Goal: Check status: Check status

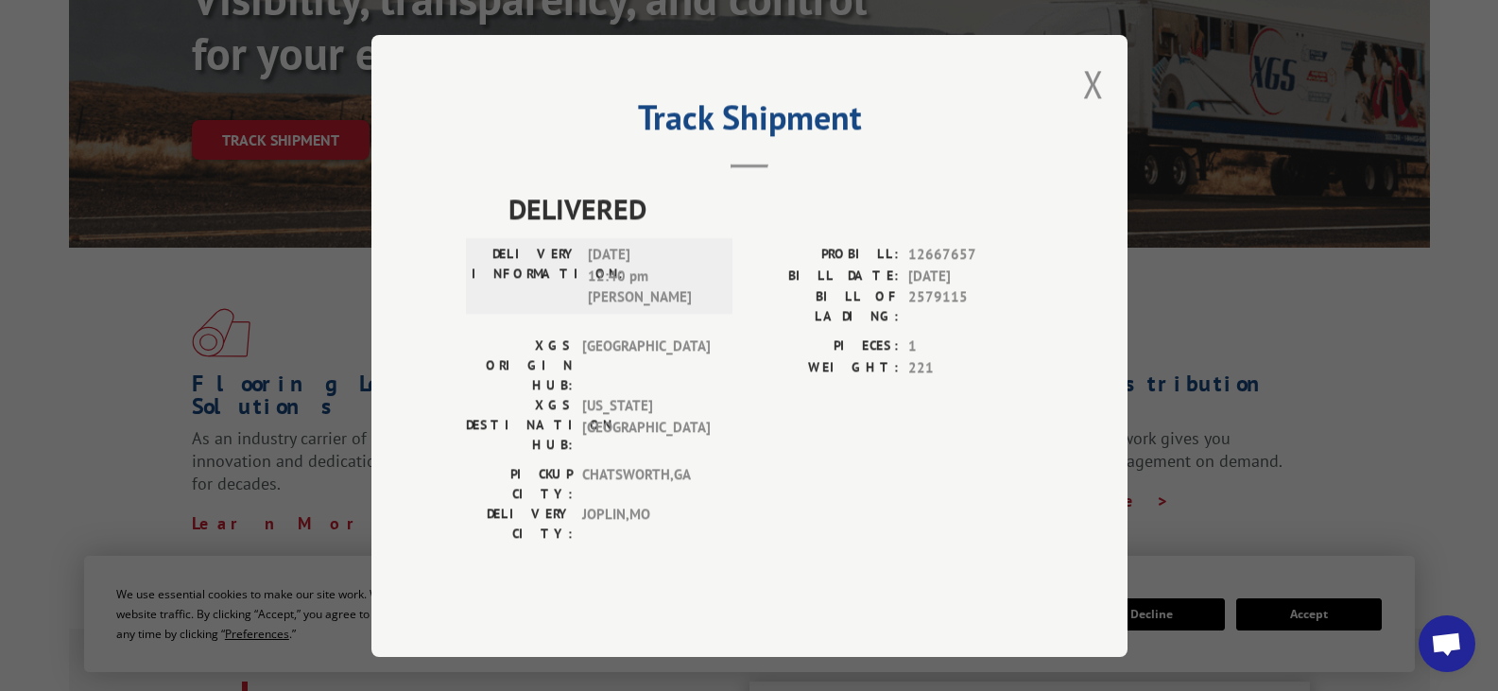
scroll to position [189, 0]
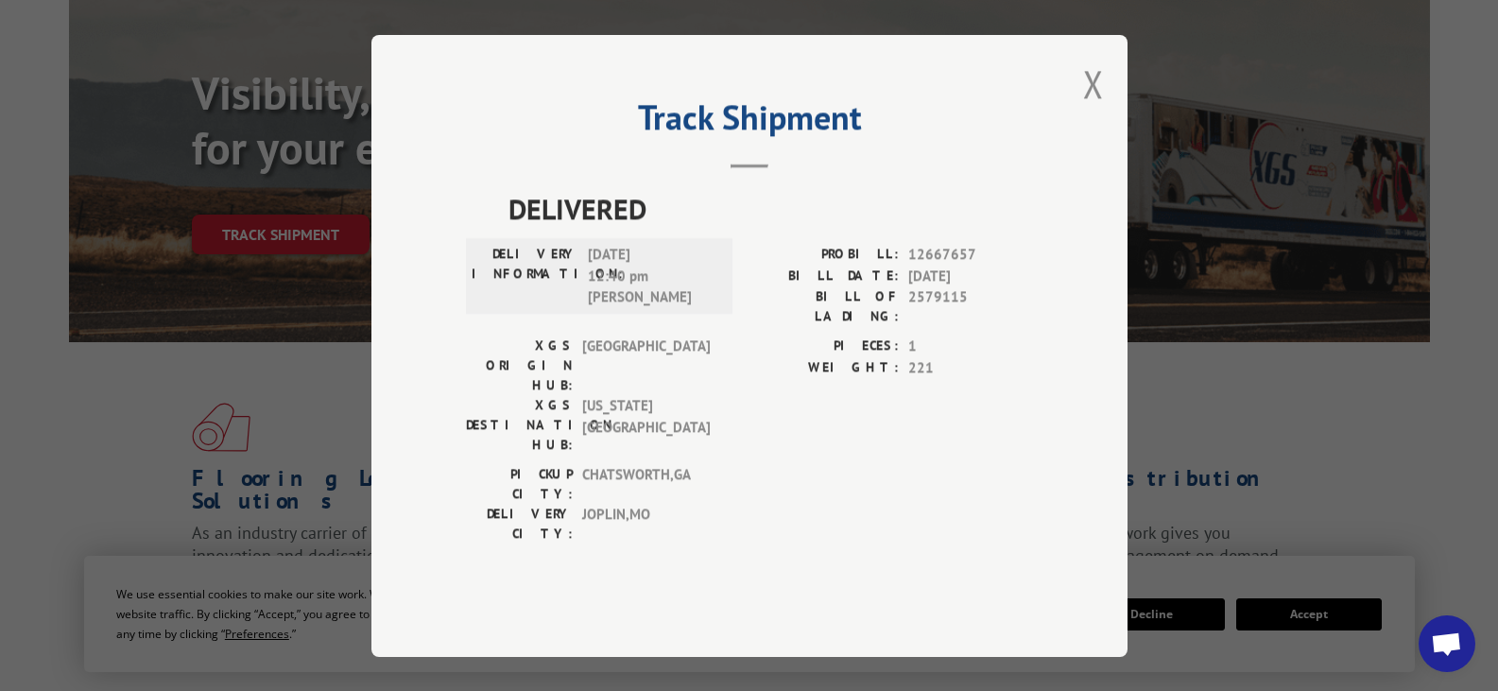
click at [735, 168] on header "Track Shipment" at bounding box center [749, 136] width 567 height 64
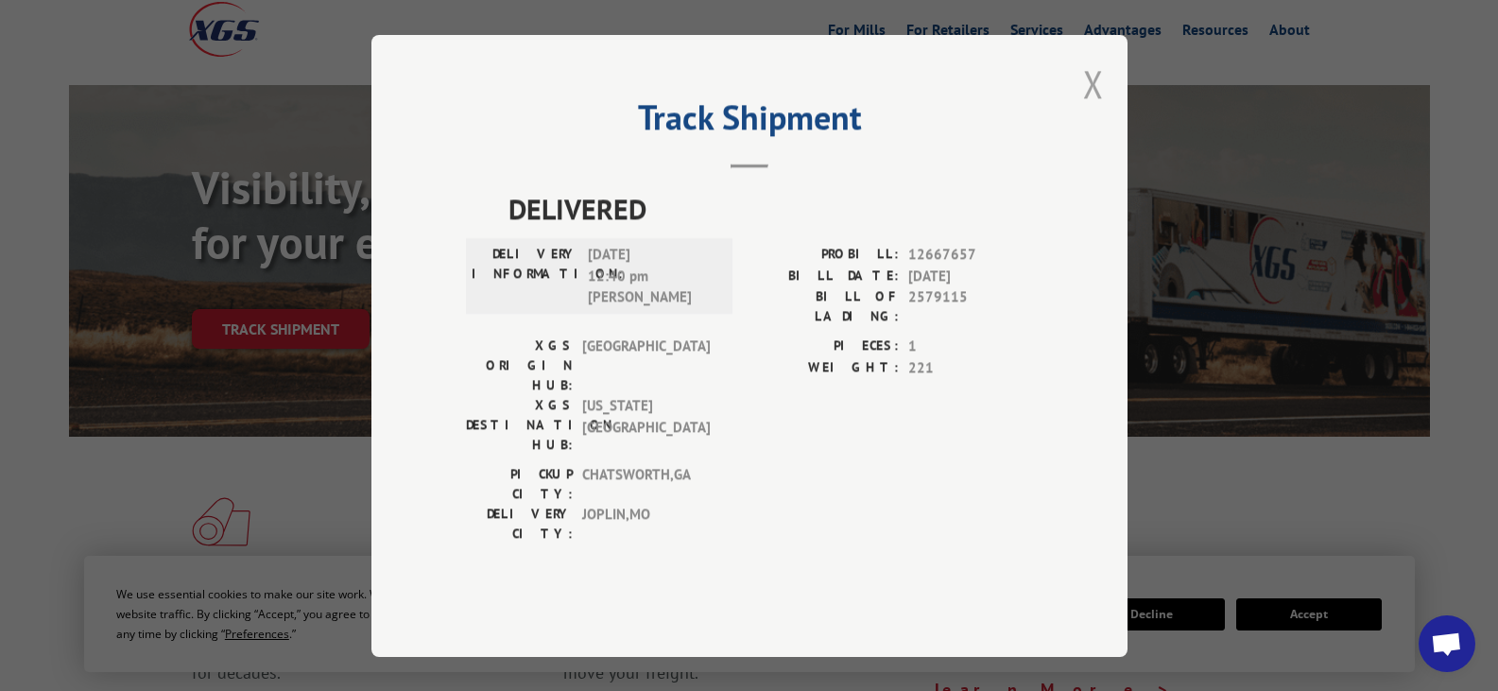
click at [1097, 109] on button "Close modal" at bounding box center [1093, 84] width 21 height 50
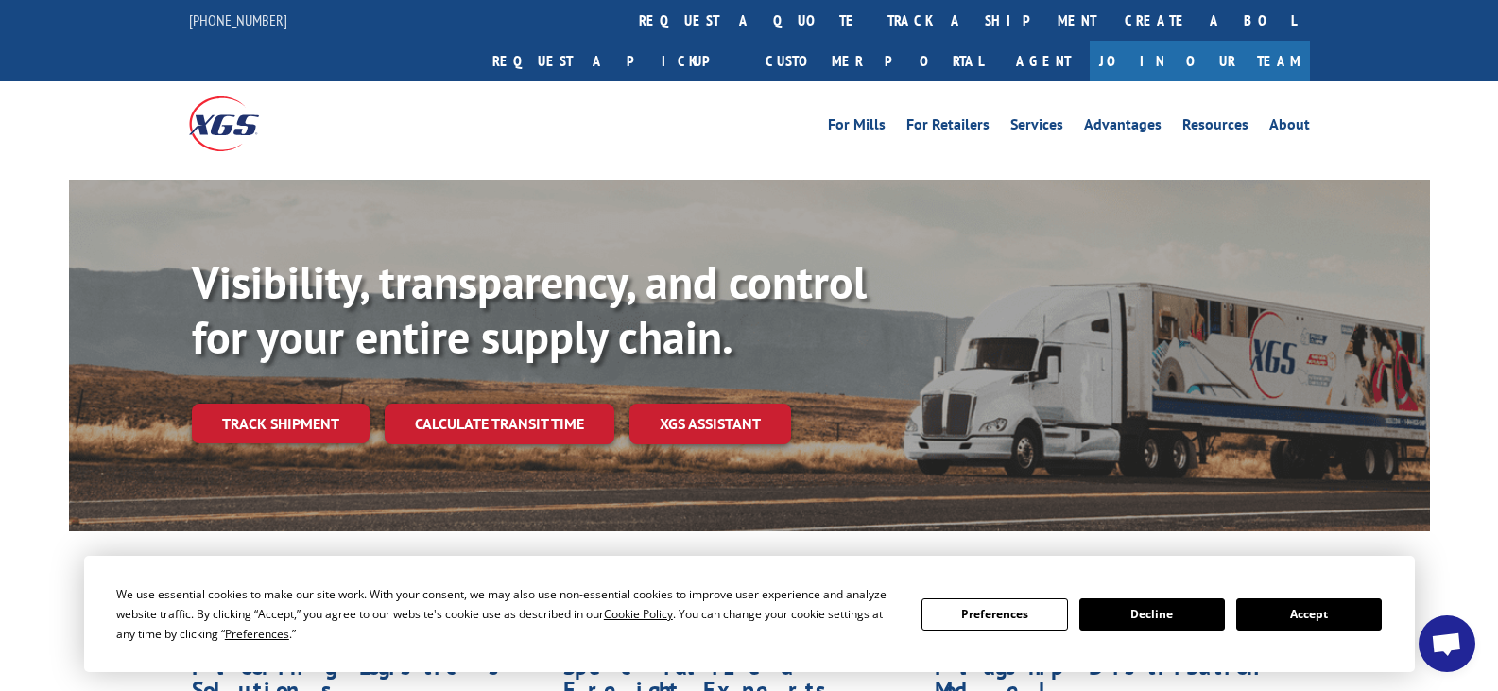
click at [1297, 608] on button "Accept" at bounding box center [1309, 614] width 146 height 32
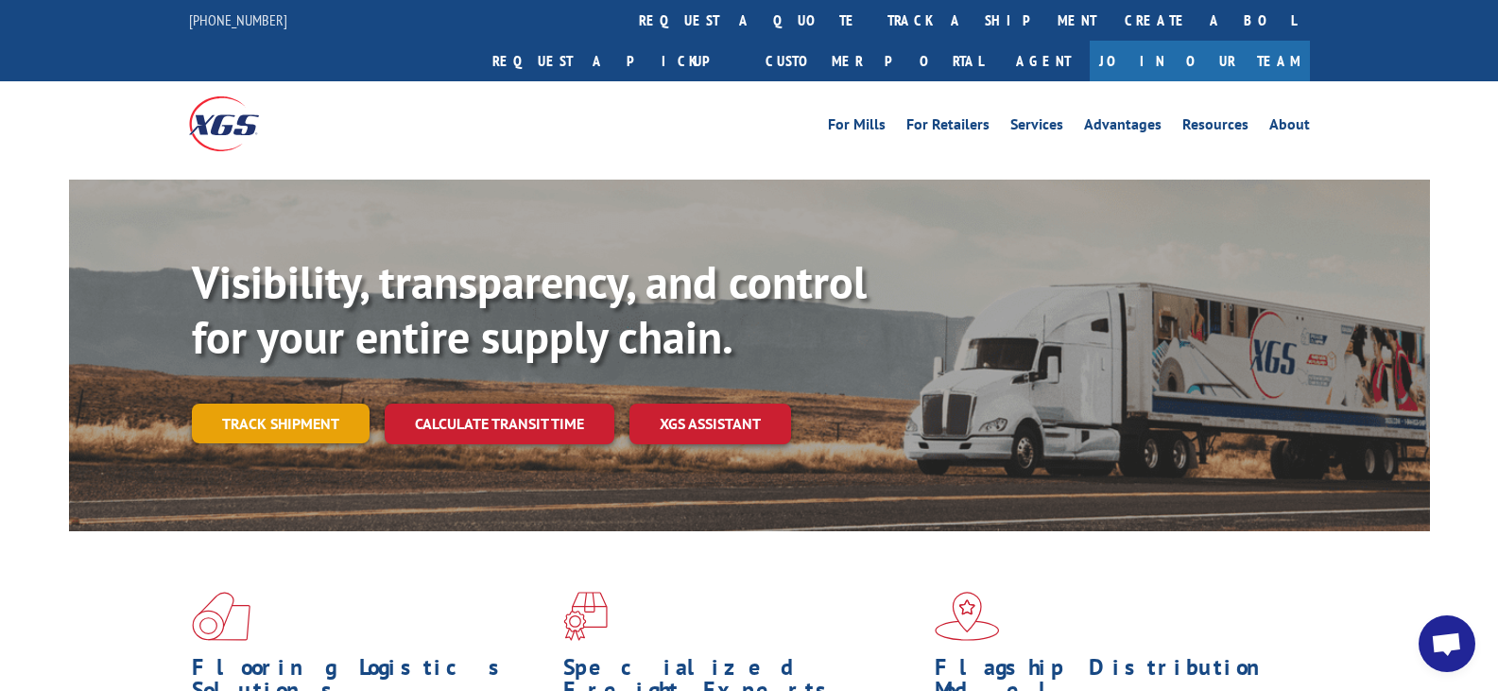
click at [274, 404] on link "Track shipment" at bounding box center [281, 424] width 178 height 40
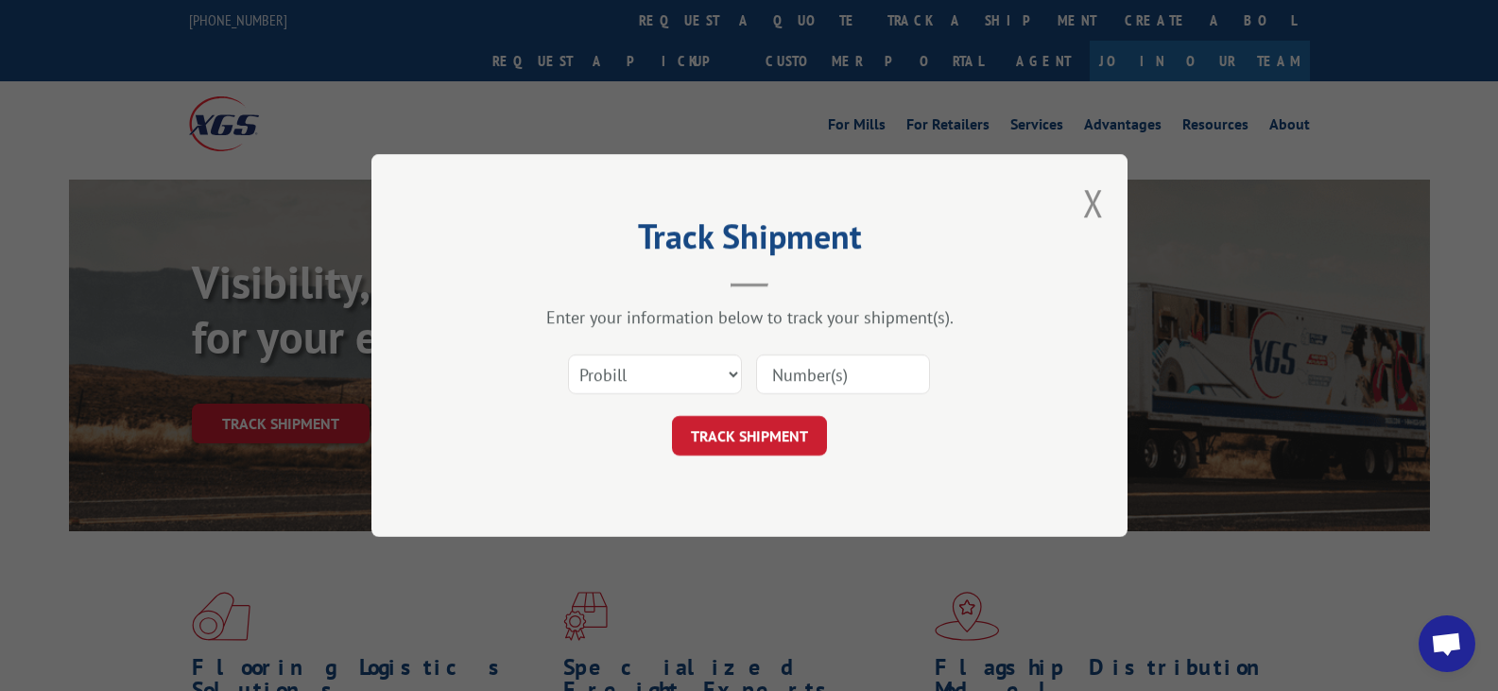
click at [808, 382] on input at bounding box center [843, 374] width 174 height 40
paste input "12667657"
type input "12667657"
click at [754, 445] on button "TRACK SHIPMENT" at bounding box center [749, 436] width 155 height 40
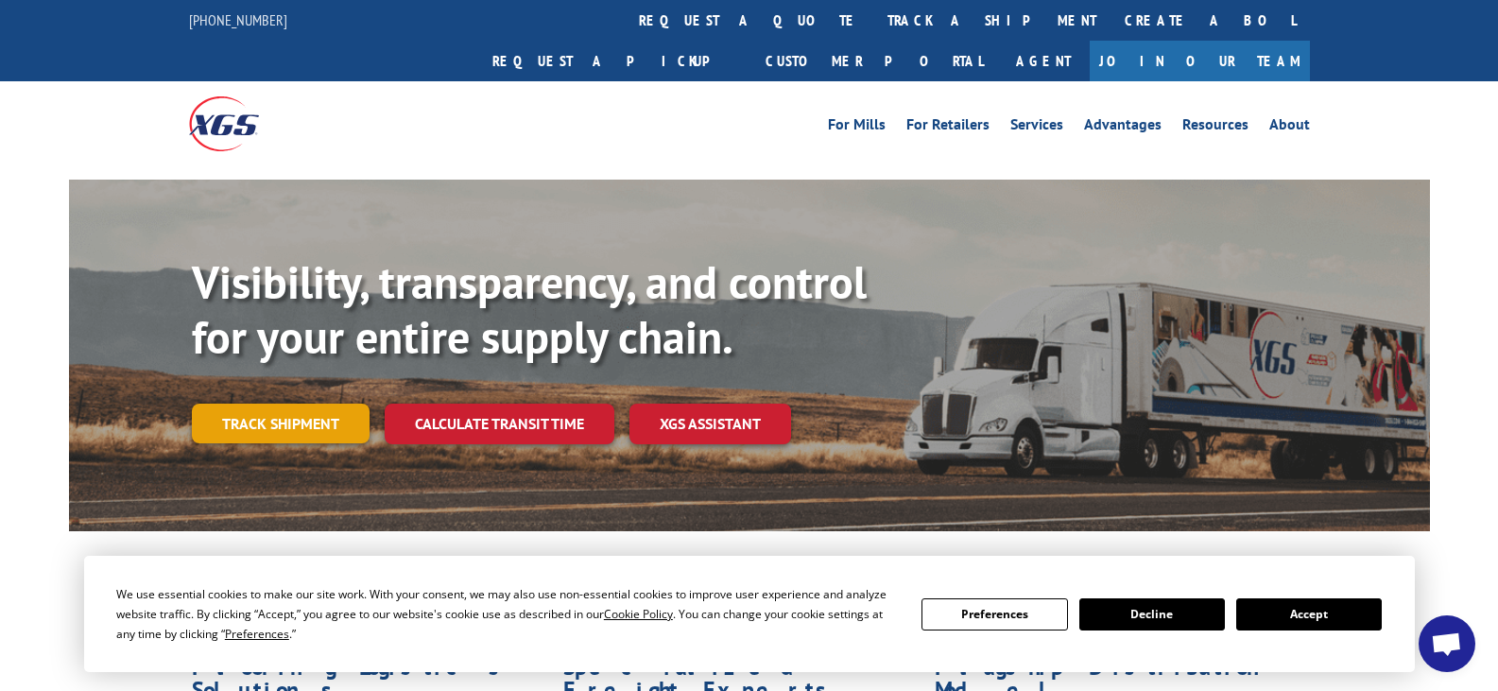
click at [276, 404] on link "Track shipment" at bounding box center [281, 424] width 178 height 40
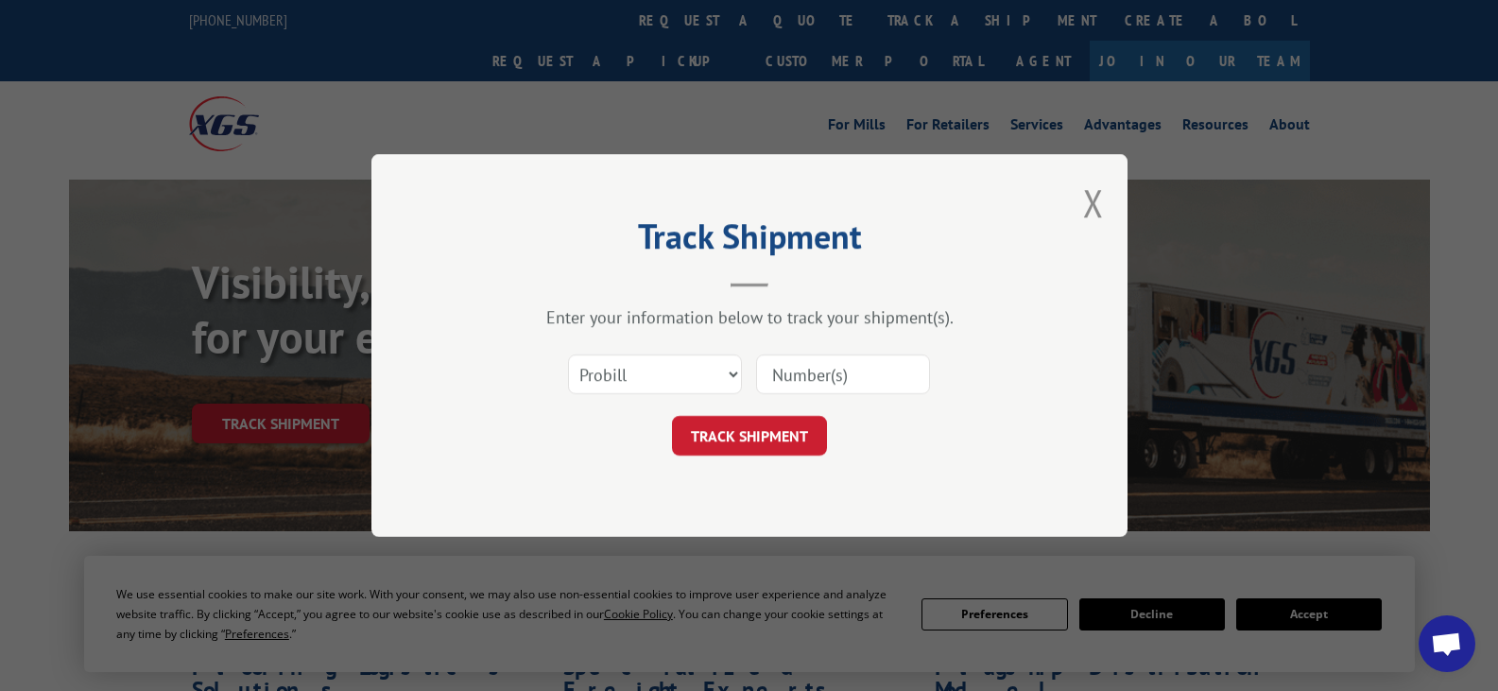
click at [799, 367] on input at bounding box center [843, 374] width 174 height 40
paste input "12667657"
type input "12667657"
click at [746, 426] on button "TRACK SHIPMENT" at bounding box center [749, 436] width 155 height 40
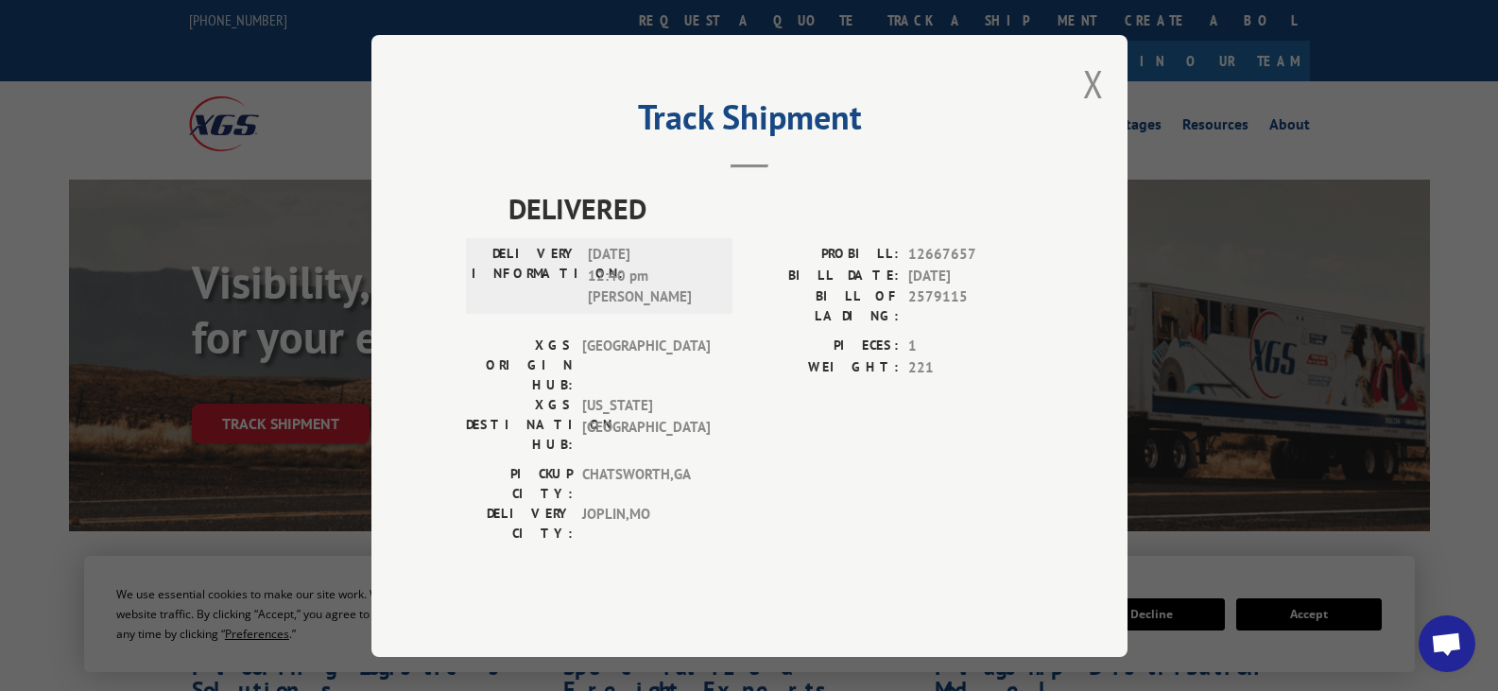
click at [738, 209] on div "Track Shipment DELIVERED DELIVERY INFORMATION: [DATE] 12:40 pm [PERSON_NAME]: 1…" at bounding box center [749, 346] width 756 height 622
click at [738, 168] on hr at bounding box center [749, 166] width 38 height 4
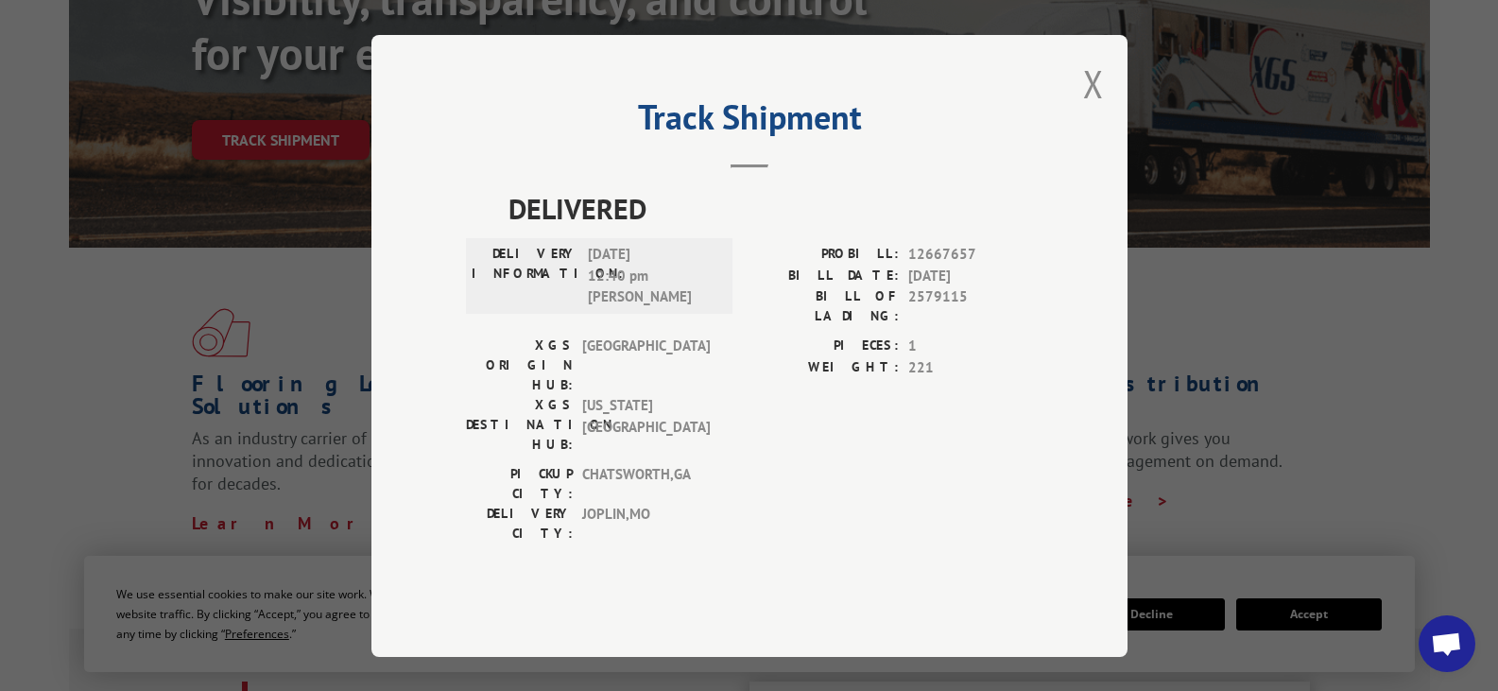
scroll to position [378, 0]
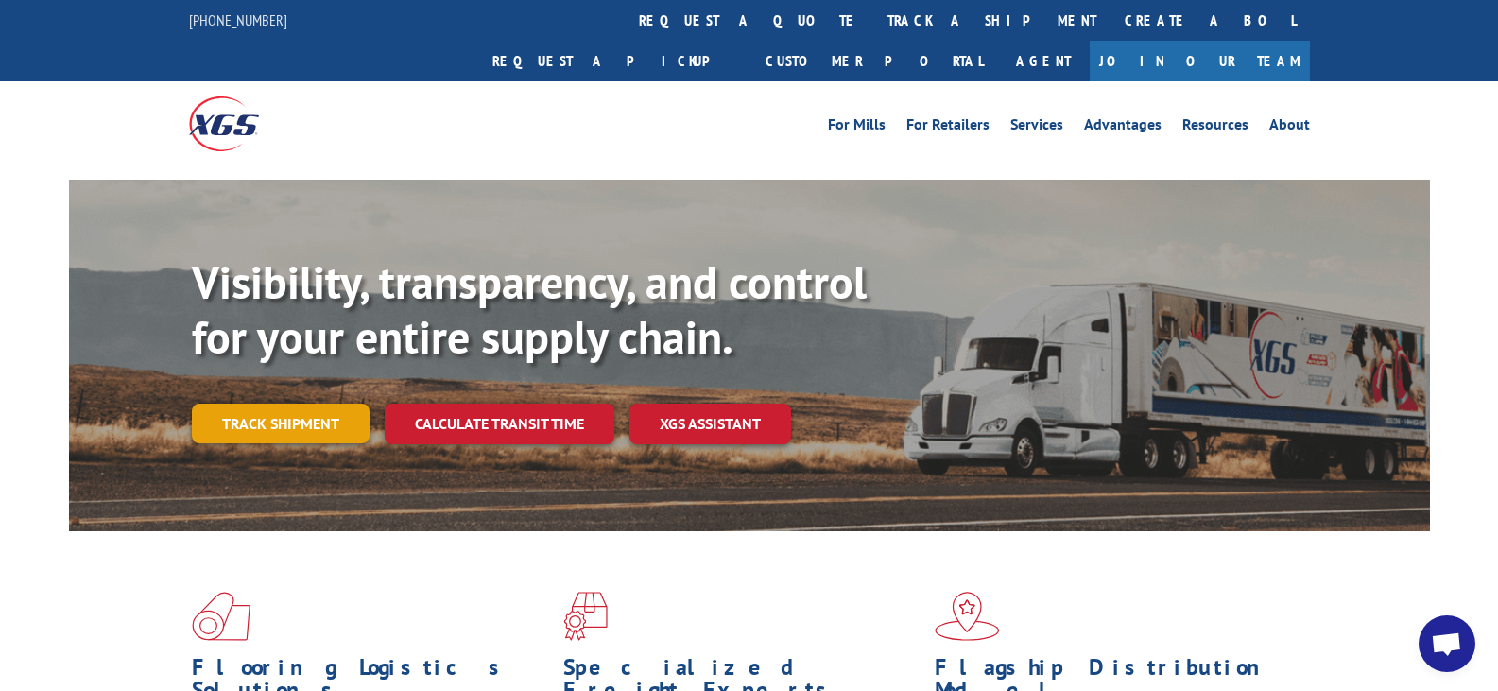
click at [326, 404] on link "Track shipment" at bounding box center [281, 424] width 178 height 40
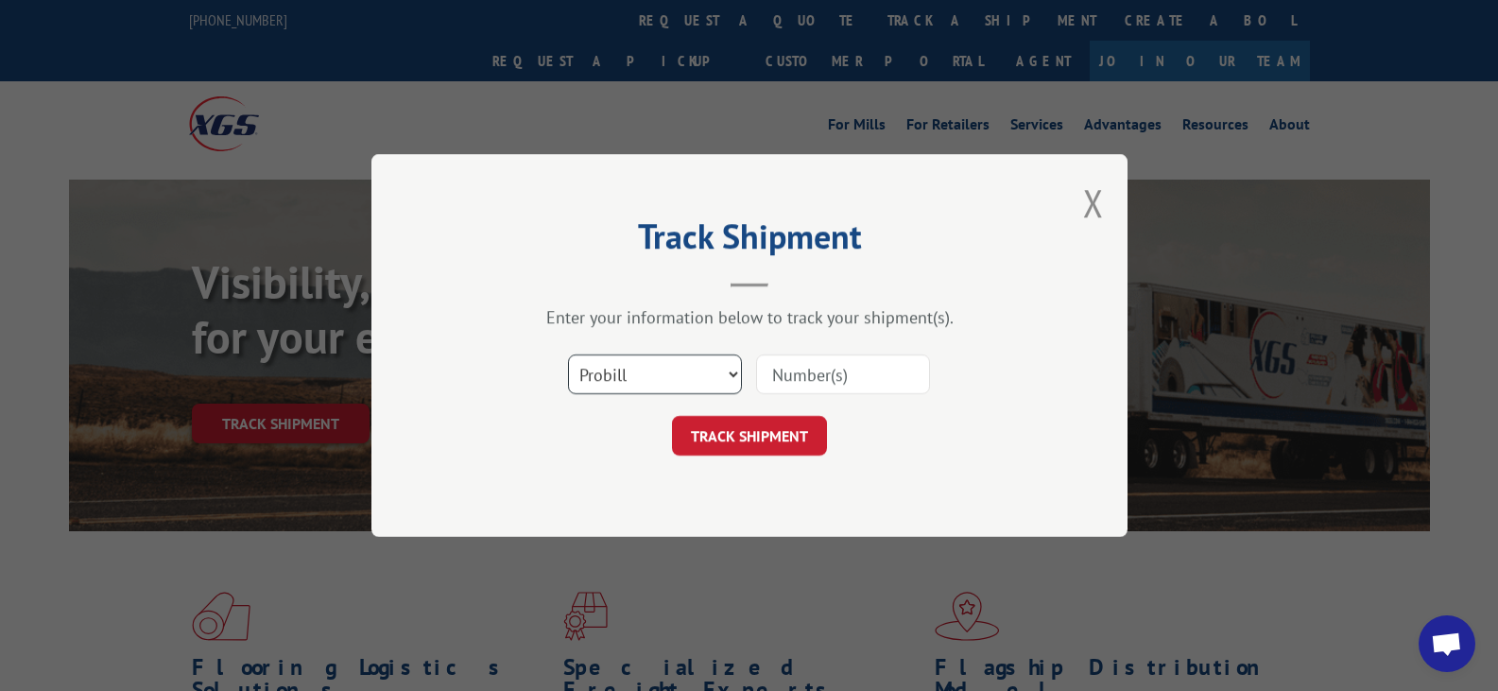
click at [718, 362] on select "Select category... Probill BOL PO" at bounding box center [655, 374] width 174 height 40
select select "po"
click at [568, 354] on select "Select category... Probill BOL PO" at bounding box center [655, 374] width 174 height 40
click at [798, 367] on input at bounding box center [843, 374] width 174 height 40
paste input "12667657"
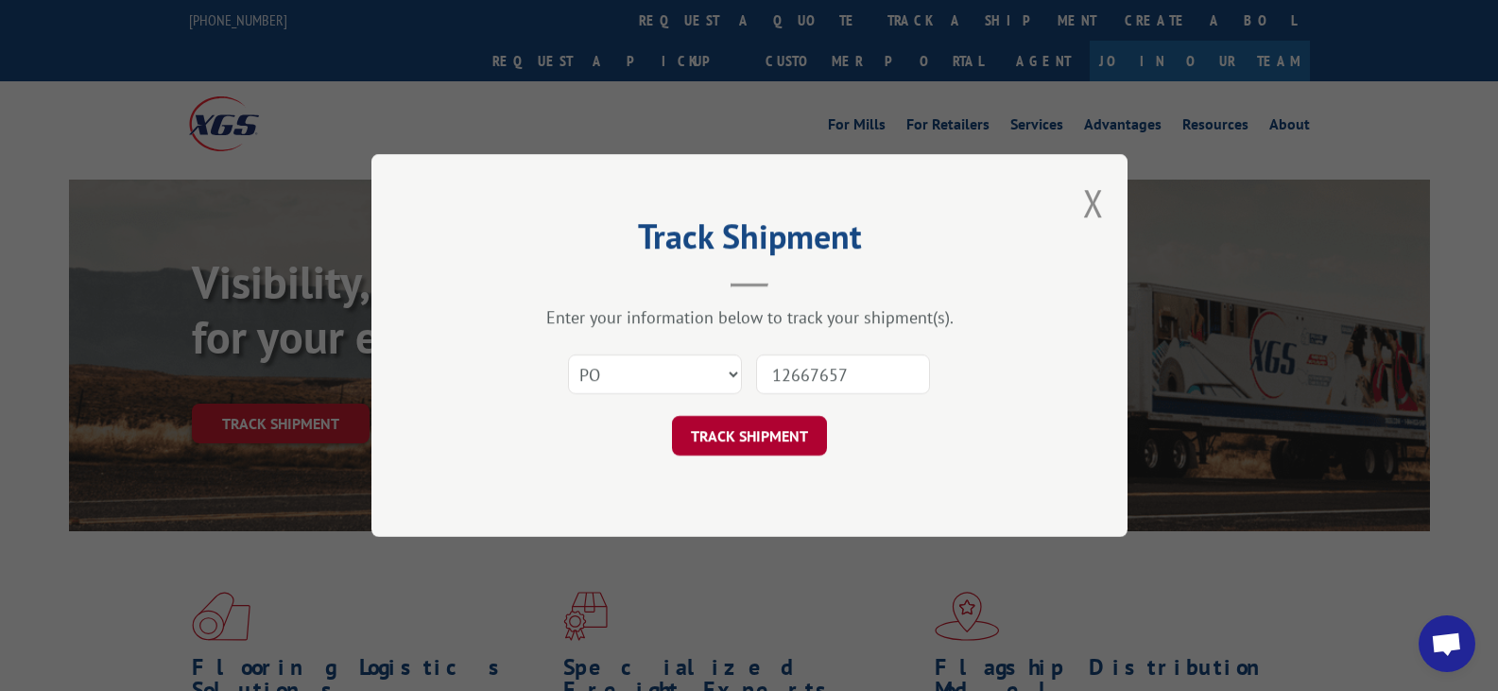
type input "12667657"
click at [759, 432] on button "TRACK SHIPMENT" at bounding box center [749, 436] width 155 height 40
